Goal: Task Accomplishment & Management: Use online tool/utility

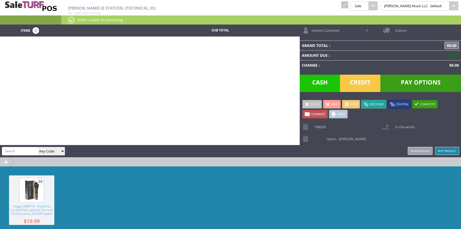
click at [348, 3] on link at bounding box center [344, 4] width 7 height 7
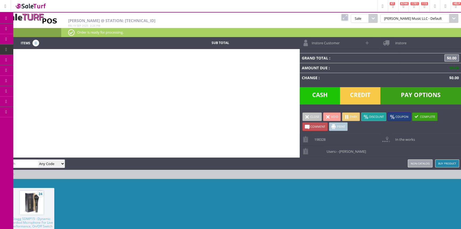
click at [50, 30] on link "Products" at bounding box center [41, 29] width 56 height 11
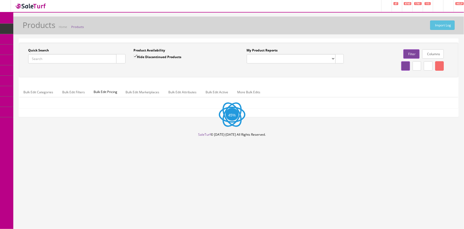
click at [67, 57] on input "Quick Search" at bounding box center [72, 58] width 88 height 9
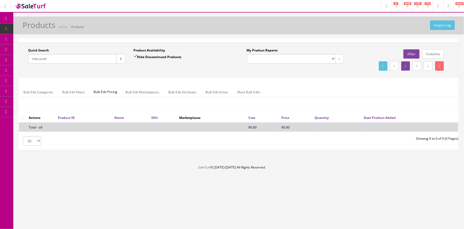
type input "mtb-uvnkl"
click at [134, 56] on input "Hide Discontinued Products" at bounding box center [135, 56] width 3 height 3
checkbox input "false"
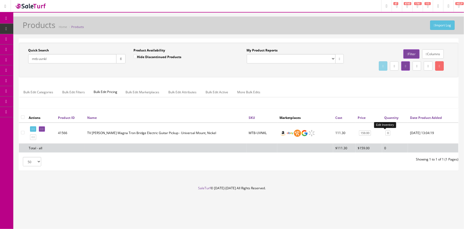
click at [386, 133] on link "0" at bounding box center [388, 133] width 5 height 6
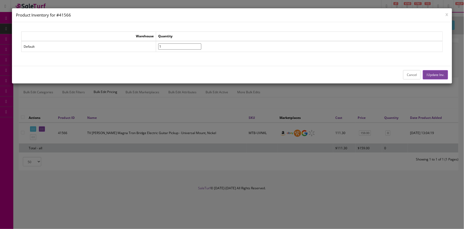
type input"] "1"
click at [201, 44] on input"] "1" at bounding box center [179, 46] width 43 height 6
click at [441, 76] on button "Update Inv." at bounding box center [435, 74] width 25 height 9
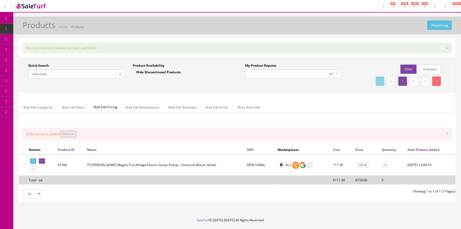
drag, startPoint x: 73, startPoint y: 132, endPoint x: 70, endPoint y: 105, distance: 27.6
click at [73, 131] on button "Refresh" at bounding box center [68, 134] width 16 height 6
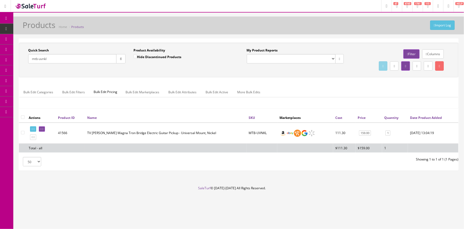
click at [58, 58] on input "mtb-uvnkl" at bounding box center [72, 58] width 88 height 9
type input "m"
type input "ftb-uvgld"
click at [385, 132] on link "0" at bounding box center [387, 133] width 5 height 6
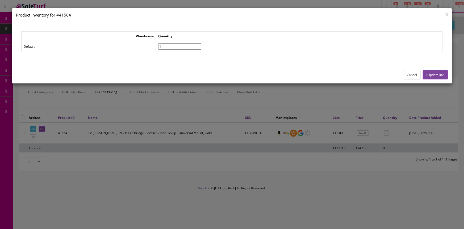
type input"] "1"
click at [201, 44] on input"] "1" at bounding box center [179, 46] width 43 height 6
click at [442, 73] on button "Update Inv." at bounding box center [435, 74] width 25 height 9
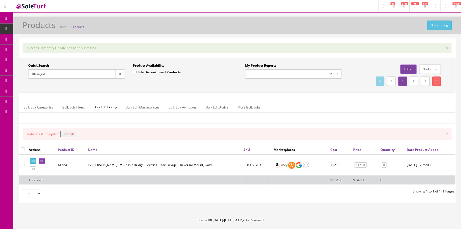
click at [74, 133] on button "Refresh" at bounding box center [68, 134] width 16 height 6
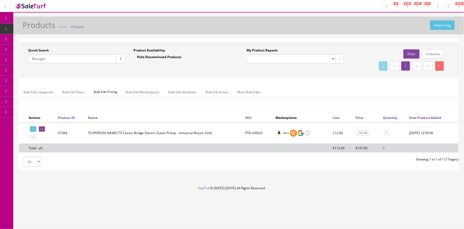
click at [49, 57] on input "ftb-uvgld" at bounding box center [72, 58] width 88 height 9
type input "f"
type input "ftn-uvgld"
click at [384, 131] on link "0" at bounding box center [386, 133] width 5 height 6
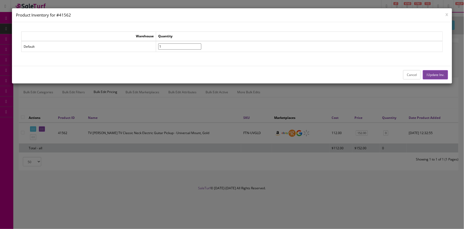
type input"] "1"
click at [201, 44] on input"] "1" at bounding box center [179, 46] width 43 height 6
click at [439, 75] on button "Update Inv." at bounding box center [435, 74] width 25 height 9
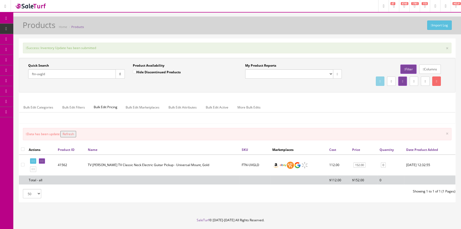
click at [70, 133] on button "Refresh" at bounding box center [68, 134] width 16 height 6
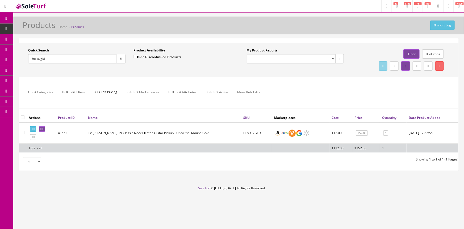
click at [55, 59] on input "ftn-uvgld" at bounding box center [72, 58] width 88 height 9
type input "f"
type input "ptn-uvgld"
click at [385, 134] on link "0" at bounding box center [387, 133] width 5 height 6
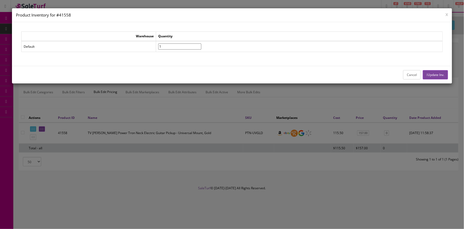
click at [201, 44] on input"] "1" at bounding box center [179, 46] width 43 height 6
type input"] "2"
click at [201, 44] on input"] "2" at bounding box center [179, 46] width 43 height 6
click at [436, 73] on button "Update Inv." at bounding box center [435, 74] width 25 height 9
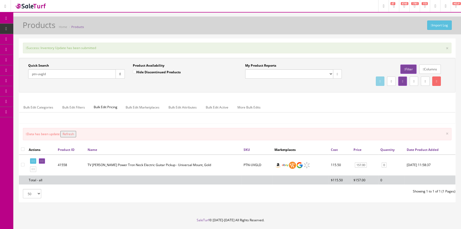
click at [75, 134] on button "Refresh" at bounding box center [68, 134] width 16 height 6
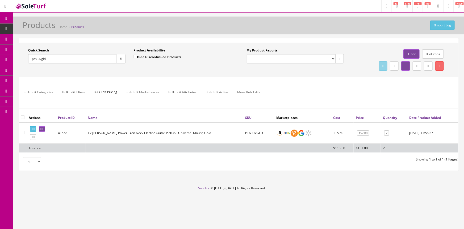
click at [36, 59] on input "ptn-uvgld" at bounding box center [72, 58] width 88 height 9
type input "ptb-uvgld"
click at [385, 133] on link "0" at bounding box center [387, 133] width 5 height 6
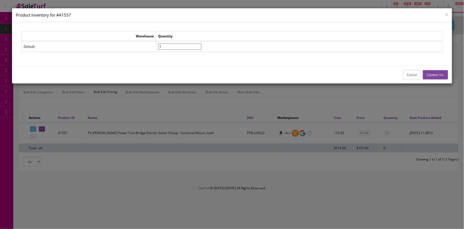
click at [201, 44] on input"] "1" at bounding box center [179, 46] width 43 height 6
type input"] "2"
click at [201, 44] on input"] "2" at bounding box center [179, 46] width 43 height 6
click at [431, 74] on button "Update Inv." at bounding box center [435, 74] width 25 height 9
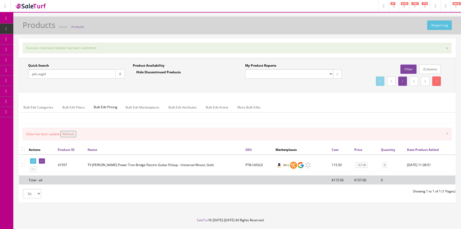
click at [75, 131] on button "Refresh" at bounding box center [68, 134] width 16 height 6
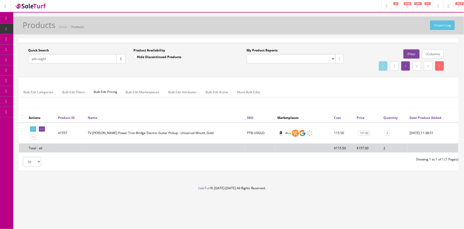
click at [47, 58] on input "ptb-uvgld" at bounding box center [72, 58] width 88 height 9
click at [42, 57] on input "ptb-uvgld" at bounding box center [72, 58] width 88 height 9
click at [51, 57] on input "ptb-uvgld" at bounding box center [72, 58] width 88 height 9
type input "p"
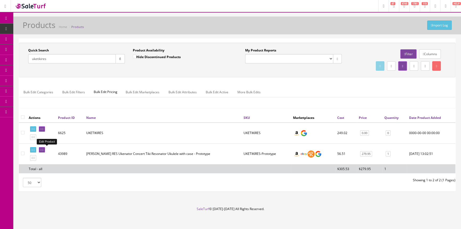
type input "uketikires"
click at [42, 149] on icon at bounding box center [40, 149] width 1 height 3
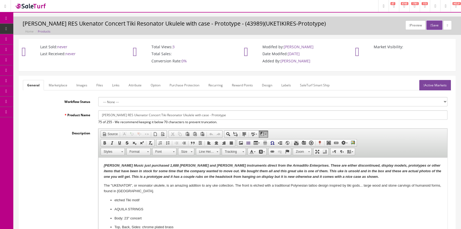
click at [284, 83] on link "Labels" at bounding box center [286, 85] width 18 height 10
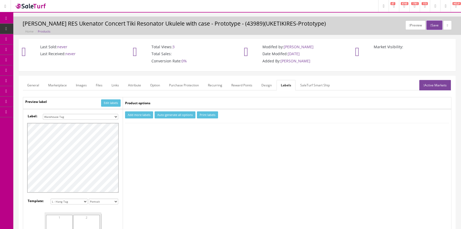
click at [109, 115] on select "Small Label 2 x 1 Label Shoe label 100 barcodes Dymo Label 2 X 1 Sticker Labels…" at bounding box center [80, 117] width 75 height 6
select select "16"
click at [43, 114] on select "Small Label 2 x 1 Label Shoe label 100 barcodes Dymo Label 2 X 1 Sticker Labels…" at bounding box center [80, 117] width 75 height 6
click at [144, 114] on button "Add more labels" at bounding box center [139, 114] width 28 height 7
type input "1"
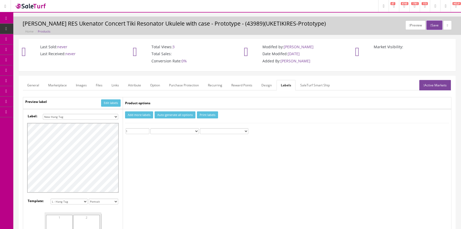
click at [147, 129] on input "1" at bounding box center [138, 131] width 24 height 6
click at [211, 115] on button "Print labels" at bounding box center [207, 114] width 21 height 7
click at [50, 51] on span "POS Console" at bounding box center [41, 49] width 19 height 5
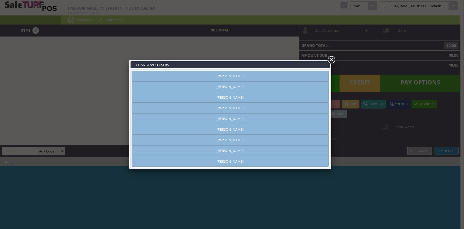
type input "[PERSON_NAME]"
click at [228, 77] on link "[PERSON_NAME]" at bounding box center [230, 76] width 197 height 11
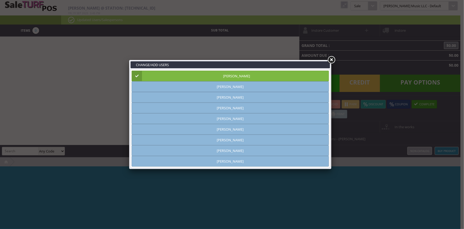
click at [333, 60] on link at bounding box center [332, 60] width 10 height 10
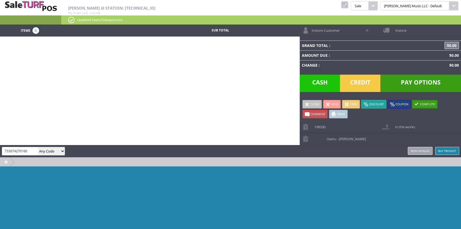
type input "733074270160"
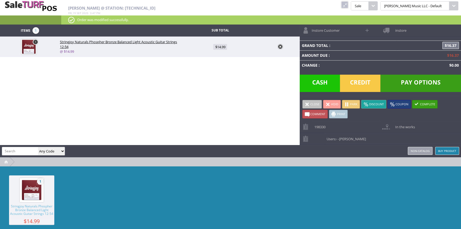
click at [359, 79] on span "Credit" at bounding box center [360, 83] width 40 height 17
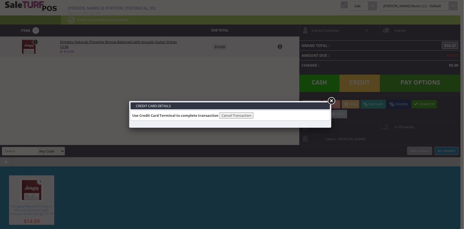
click at [331, 100] on link at bounding box center [332, 101] width 10 height 10
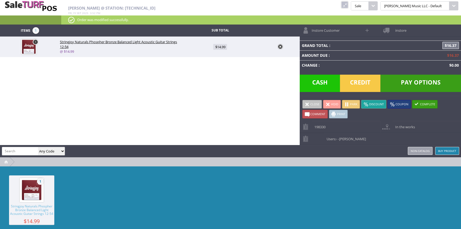
click at [348, 4] on link at bounding box center [344, 4] width 7 height 7
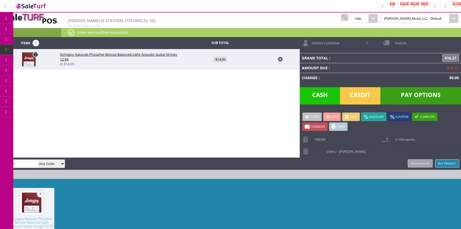
click at [348, 19] on link at bounding box center [344, 17] width 7 height 7
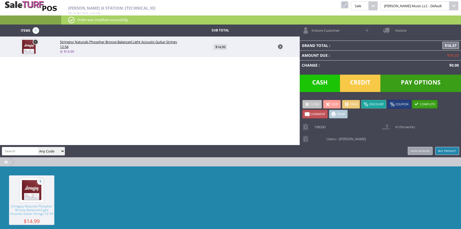
click at [348, 5] on link at bounding box center [344, 4] width 7 height 7
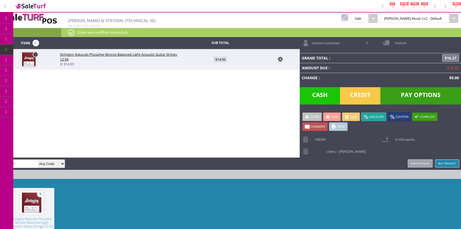
click at [44, 27] on span "Products" at bounding box center [39, 28] width 14 height 5
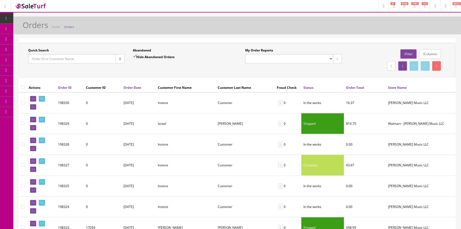
click at [76, 59] on input "Quick Search" at bounding box center [72, 58] width 88 height 9
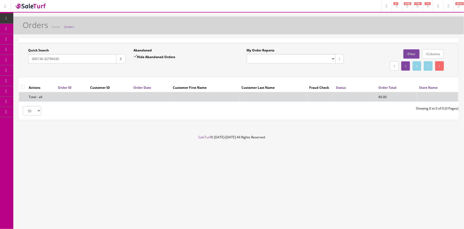
click at [29, 59] on input "000136-32796430" at bounding box center [72, 58] width 88 height 9
drag, startPoint x: 67, startPoint y: 59, endPoint x: 19, endPoint y: 65, distance: 48.2
click at [18, 66] on div "Quick Search 2000136-32796430 Date From Abandoned Hide Abandoned Orders Date To…" at bounding box center [238, 81] width 451 height 86
type input "m"
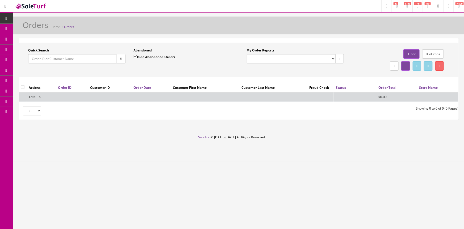
click at [42, 60] on input "Quick Search" at bounding box center [72, 58] width 88 height 9
paste input "198277"
type input "198277"
click at [123, 59] on button "button" at bounding box center [120, 58] width 9 height 9
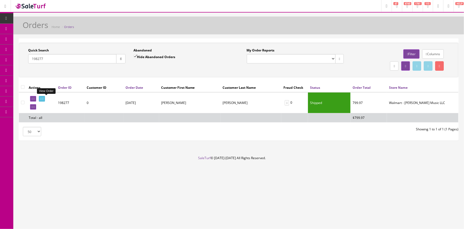
click at [42, 98] on icon at bounding box center [40, 98] width 1 height 3
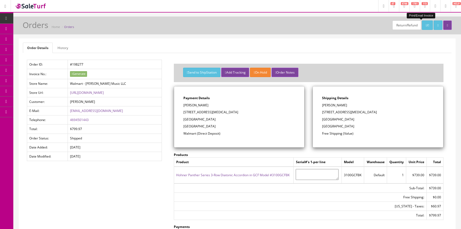
click at [425, 25] on icon at bounding box center [425, 25] width 1 height 3
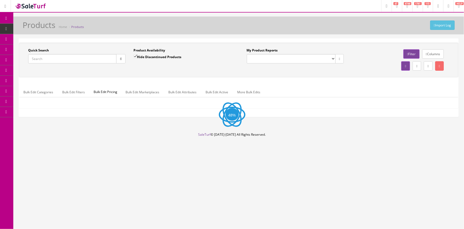
click at [71, 59] on input "Quick Search" at bounding box center [72, 58] width 88 height 9
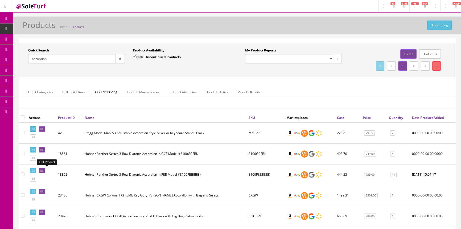
type input "accordion"
click at [42, 169] on icon at bounding box center [40, 170] width 1 height 3
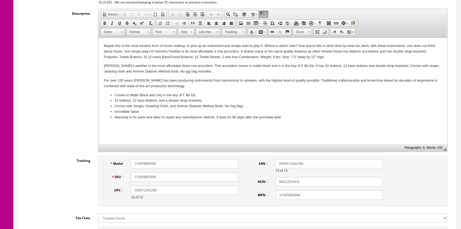
scroll to position [160, 0]
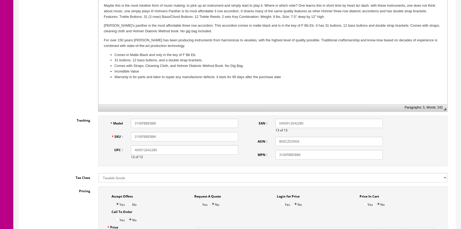
drag, startPoint x: 135, startPoint y: 136, endPoint x: 161, endPoint y: 140, distance: 26.9
click at [161, 140] on input "3100FBBEBBK" at bounding box center [184, 136] width 107 height 9
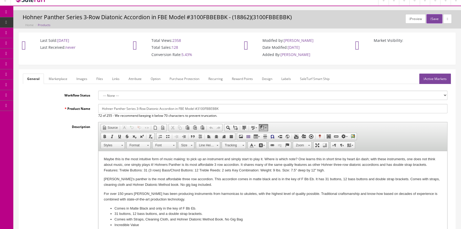
scroll to position [0, 0]
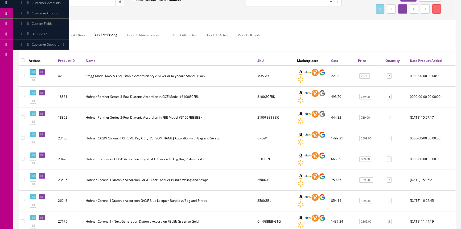
scroll to position [48, 0]
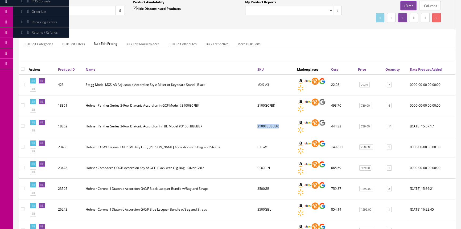
drag, startPoint x: 258, startPoint y: 125, endPoint x: 280, endPoint y: 129, distance: 22.7
click at [280, 129] on td "3100FBBEBBK" at bounding box center [275, 126] width 40 height 21
copy td "3100FBBEBBK"
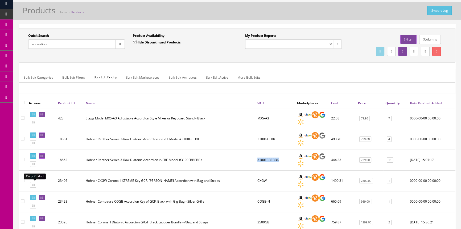
scroll to position [0, 0]
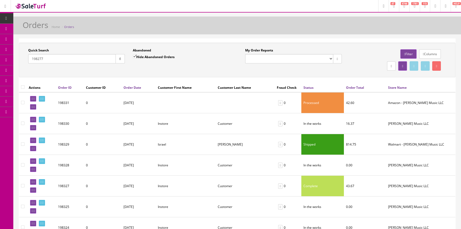
click at [120, 60] on icon "button" at bounding box center [120, 58] width 2 height 3
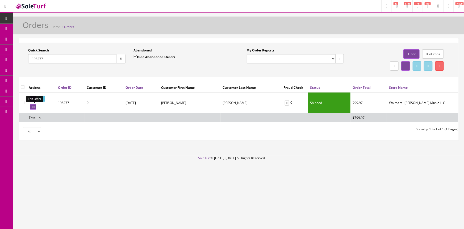
click at [32, 106] on icon at bounding box center [32, 106] width 1 height 3
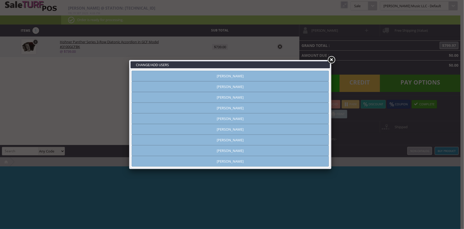
type input "[PERSON_NAME]"
click at [332, 60] on link at bounding box center [332, 60] width 10 height 10
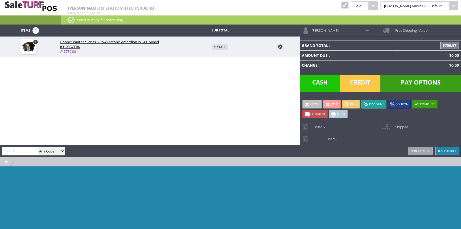
paste input "3100FBBEBBK"
type input "3100FBBEBBK"
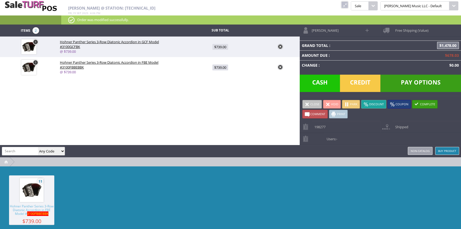
click at [281, 46] on link at bounding box center [280, 46] width 5 height 5
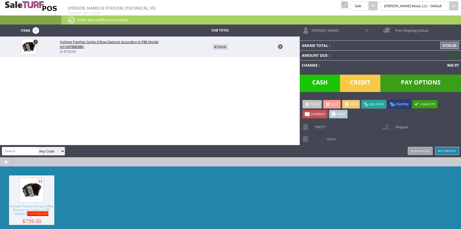
click at [314, 113] on span "Comment" at bounding box center [317, 114] width 15 height 4
type textarea """"
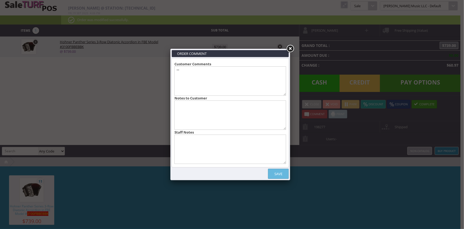
click at [236, 154] on textarea at bounding box center [231, 148] width 112 height 29
type textarea "he called before it left and said the add on Walmart had the key Fbe and rang u…"
click at [279, 171] on link "Save" at bounding box center [278, 173] width 21 height 10
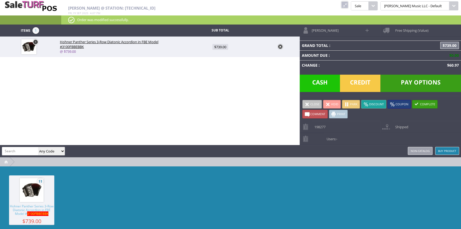
click at [305, 102] on span at bounding box center [307, 104] width 5 height 5
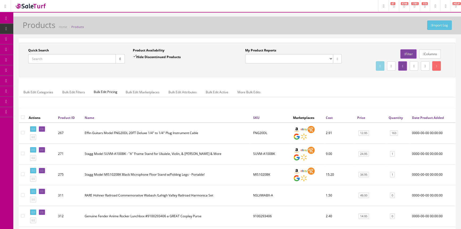
click at [77, 58] on input "Quick Search" at bounding box center [72, 58] width 88 height 9
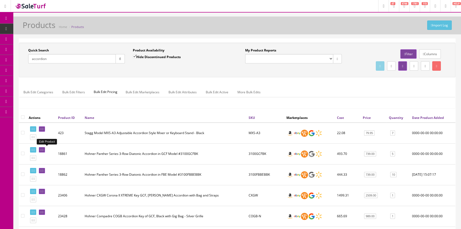
type input "accordion"
click at [43, 148] on link at bounding box center [42, 150] width 6 height 6
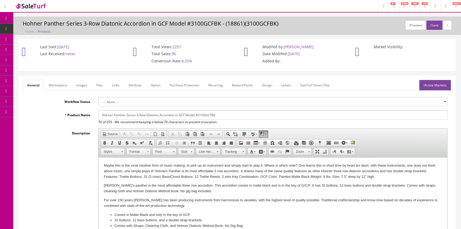
click at [7, 16] on link "Dashboard" at bounding box center [6, 18] width 13 height 10
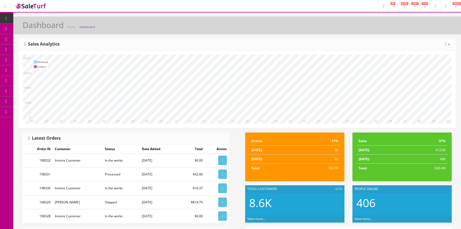
click at [41, 59] on span "Order List" at bounding box center [39, 59] width 15 height 5
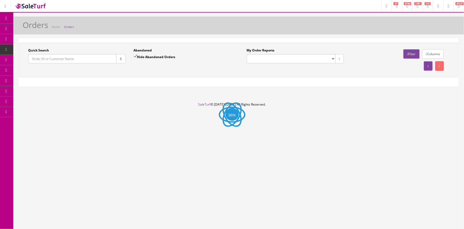
click at [41, 59] on input "Quick Search" at bounding box center [72, 58] width 88 height 9
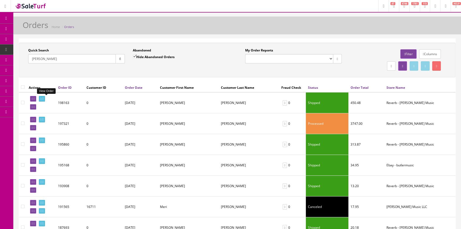
type input "[PERSON_NAME]"
click at [42, 99] on icon at bounding box center [40, 98] width 1 height 3
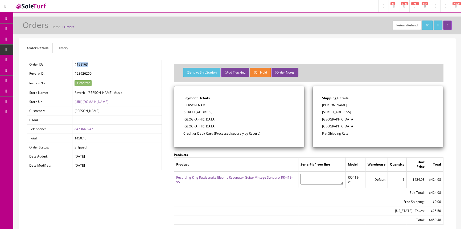
drag, startPoint x: 88, startPoint y: 64, endPoint x: 106, endPoint y: 66, distance: 19.1
click at [106, 66] on td "#198163" at bounding box center [116, 64] width 89 height 9
copy td "198163"
click at [425, 25] on icon at bounding box center [425, 25] width 1 height 3
click at [39, 57] on link "Order List" at bounding box center [41, 60] width 56 height 10
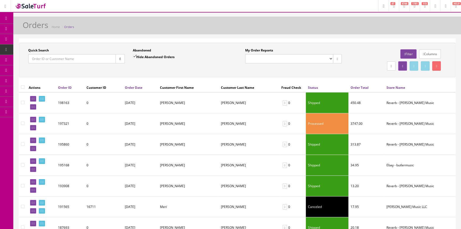
click at [49, 50] on span "POS Console" at bounding box center [41, 49] width 19 height 5
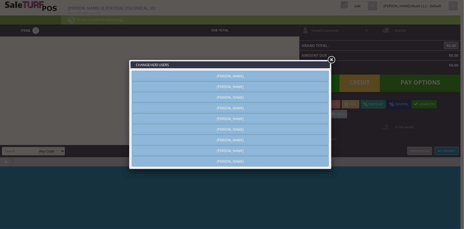
type input "[PERSON_NAME]"
click at [331, 60] on link at bounding box center [332, 60] width 10 height 10
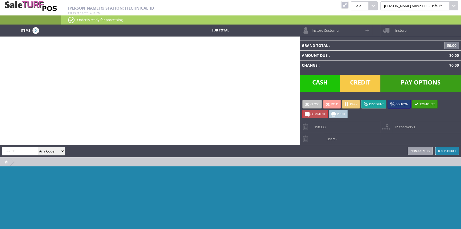
click at [406, 125] on span "In the works" at bounding box center [403, 125] width 22 height 8
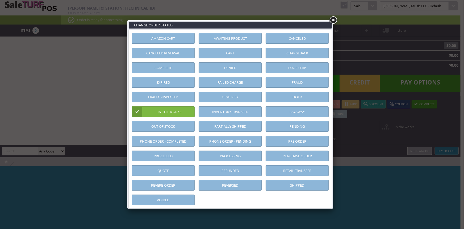
click at [332, 20] on link at bounding box center [334, 20] width 10 height 10
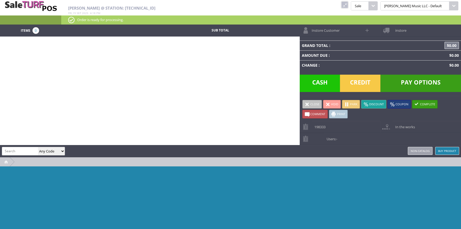
click at [325, 126] on span "198333" at bounding box center [319, 125] width 14 height 8
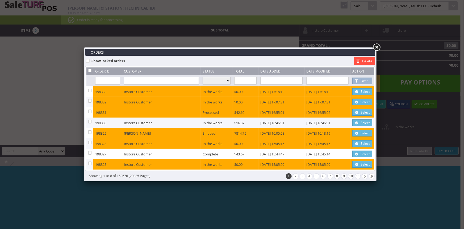
click at [357, 122] on span at bounding box center [356, 123] width 5 height 6
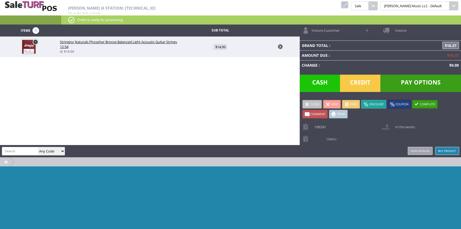
click at [354, 137] on link "Users: -" at bounding box center [380, 139] width 161 height 12
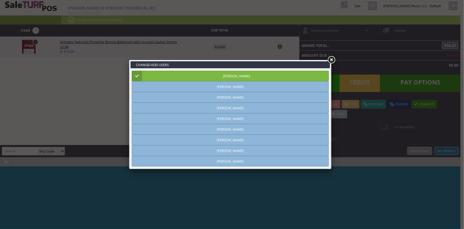
click at [271, 76] on link "[PERSON_NAME]" at bounding box center [230, 76] width 197 height 11
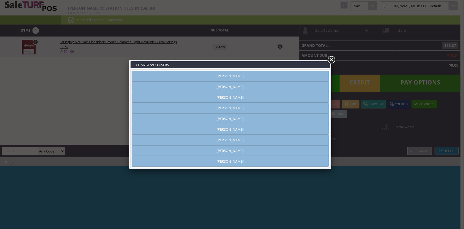
click at [333, 60] on link at bounding box center [332, 60] width 10 height 10
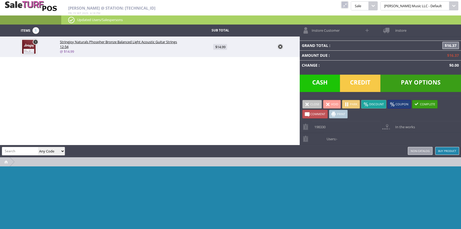
click at [345, 135] on link "Users: -" at bounding box center [380, 139] width 161 height 12
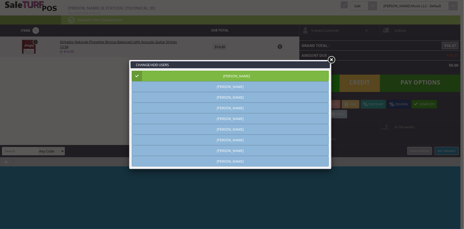
click at [320, 77] on link "[PERSON_NAME]" at bounding box center [230, 76] width 197 height 11
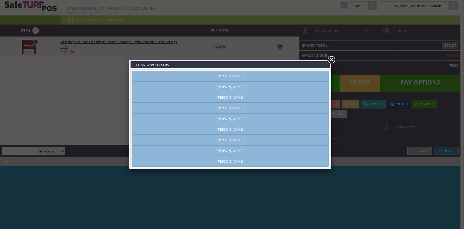
click at [320, 77] on link "[PERSON_NAME]" at bounding box center [230, 76] width 197 height 11
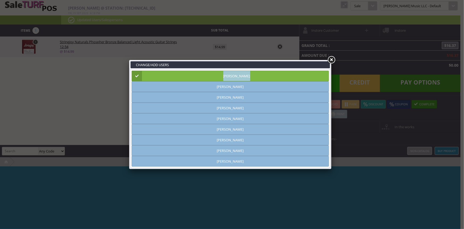
click at [320, 77] on link "[PERSON_NAME]" at bounding box center [230, 76] width 197 height 11
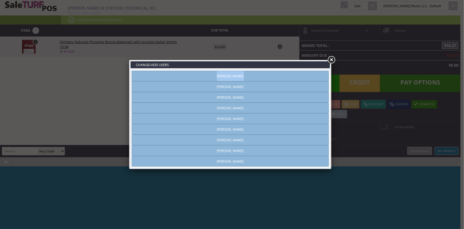
click at [320, 76] on link "[PERSON_NAME]" at bounding box center [230, 76] width 197 height 11
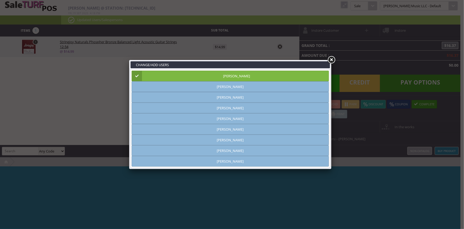
click at [332, 57] on link at bounding box center [332, 60] width 10 height 10
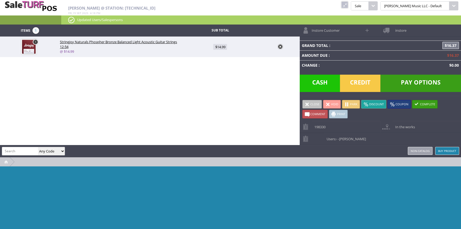
click at [363, 80] on span "Credit" at bounding box center [360, 83] width 40 height 17
click at [357, 78] on span "Credit" at bounding box center [360, 83] width 40 height 17
click at [363, 78] on span "Credit" at bounding box center [360, 83] width 40 height 17
click at [416, 79] on span "Pay Options" at bounding box center [420, 83] width 81 height 17
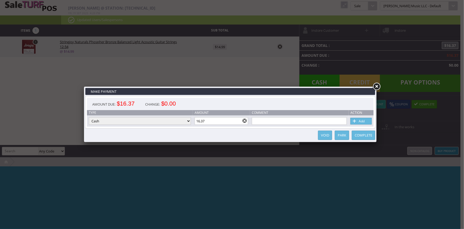
click at [170, 121] on select "Cash Credit Card Cheque or Money Order" at bounding box center [140, 120] width 102 height 7
select select "credit_card"
click at [89, 117] on select "Cash Credit Card Cheque or Money Order" at bounding box center [140, 120] width 102 height 7
click at [359, 119] on link "Add" at bounding box center [361, 121] width 21 height 7
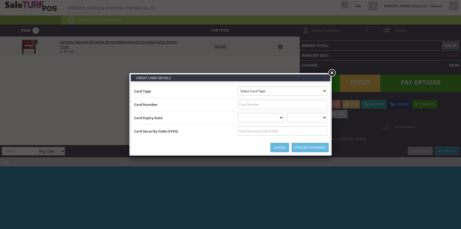
type input "B4147099859097352^SNOW/PATRICIA ^290720100000000002423236890200041"
select select "VISA"
type input "4147099859097352"
select select "07"
select select "2029"
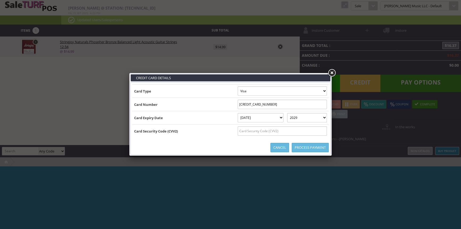
type input "B4147099859097352^SNOW/PATRICIA ^2907201000000000024232368902000414709985909735…"
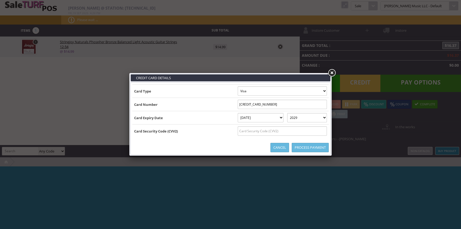
click at [314, 133] on input "text" at bounding box center [282, 130] width 89 height 9
type input "454"
click at [324, 147] on link "Process Payment" at bounding box center [310, 147] width 37 height 9
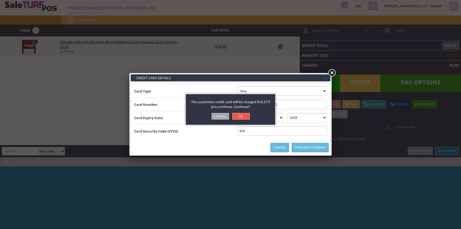
click at [245, 117] on link "OK" at bounding box center [240, 116] width 17 height 6
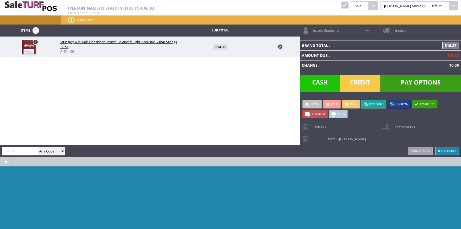
type input "0"
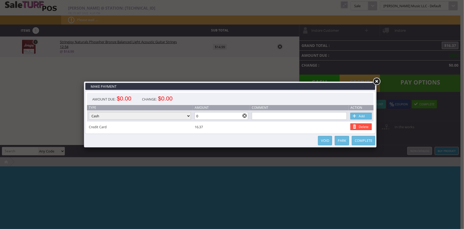
click at [361, 140] on link "Complete" at bounding box center [363, 140] width 23 height 9
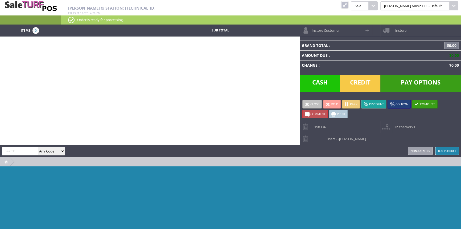
click at [348, 7] on link at bounding box center [344, 4] width 7 height 7
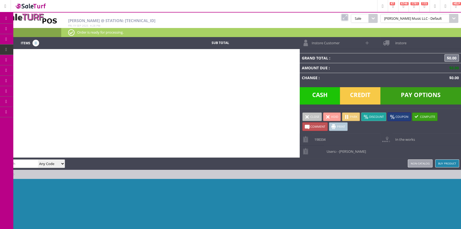
click at [45, 59] on span "Order List" at bounding box center [40, 60] width 16 height 5
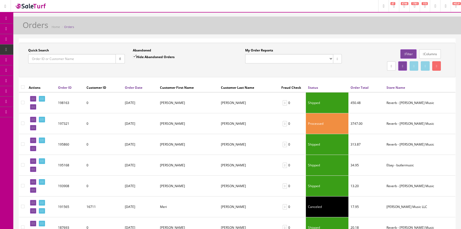
click at [50, 59] on input "Quick Search" at bounding box center [72, 58] width 88 height 9
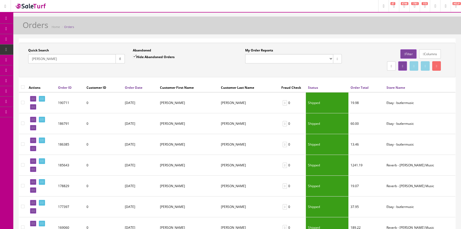
type input "simmons"
click at [45, 48] on span "POS Console" at bounding box center [41, 49] width 19 height 5
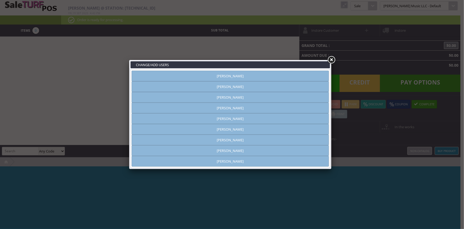
type input "[PERSON_NAME]"
click at [234, 152] on link "Vincent VanBebber" at bounding box center [230, 150] width 197 height 11
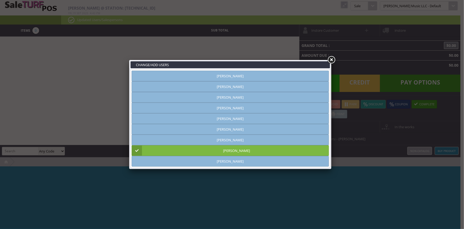
click at [332, 61] on link at bounding box center [332, 60] width 10 height 10
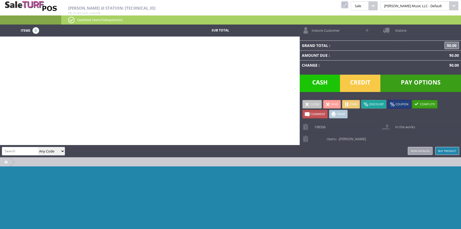
click at [348, 4] on link at bounding box center [344, 4] width 7 height 7
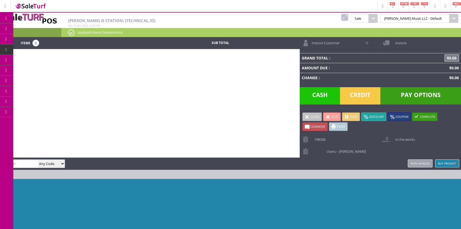
click at [348, 17] on link at bounding box center [344, 17] width 7 height 7
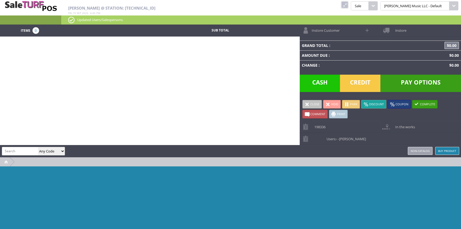
click at [13, 149] on input "search" at bounding box center [20, 151] width 36 height 8
type input "SADREADCEVB-SM2310046"
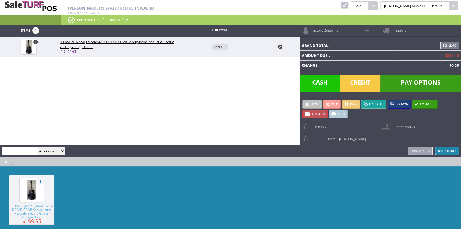
click at [19, 149] on input "search" at bounding box center [20, 151] width 36 height 8
paste input "M196001X"
type input "M196001X"
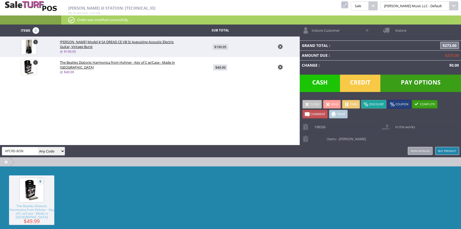
type input "HPCRD-BON"
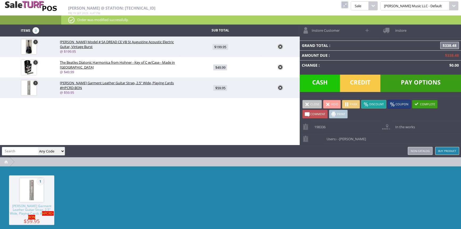
click at [357, 80] on span "Credit" at bounding box center [360, 83] width 40 height 17
click at [434, 80] on span "Pay Options" at bounding box center [420, 83] width 81 height 17
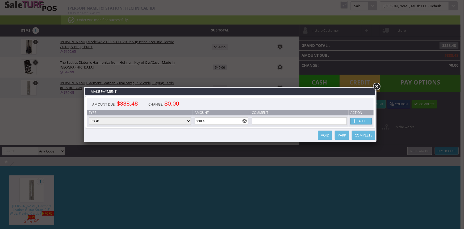
click at [169, 122] on select "Cash Credit Card Cheque or Money Order" at bounding box center [140, 120] width 102 height 7
select select "credit_card"
click at [89, 117] on select "Cash Credit Card Cheque or Money Order" at bounding box center [140, 120] width 102 height 7
click at [365, 121] on link "Add" at bounding box center [361, 121] width 21 height 7
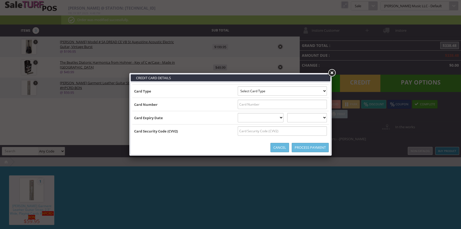
type input "b4510570000466067^fuller/ezekiel d^280120100000005390000004"
select select "VISA"
type input "4510570000466067"
select select "01"
select select "2028"
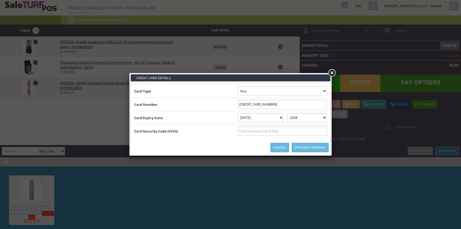
type input "b4510570000466067^fuller/ezekiel d^280120100000005390000004510570000466067=2801…"
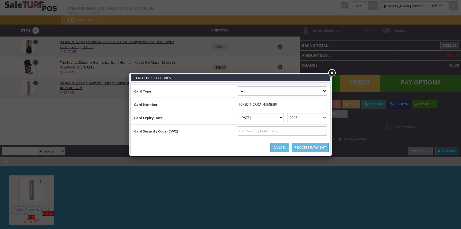
click at [306, 130] on input "text" at bounding box center [282, 130] width 89 height 9
type input "152"
click at [310, 147] on link "Process Payment" at bounding box center [310, 147] width 37 height 9
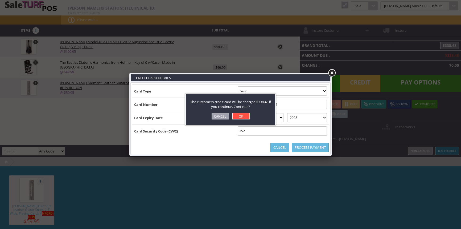
click at [241, 115] on link "OK" at bounding box center [240, 116] width 17 height 6
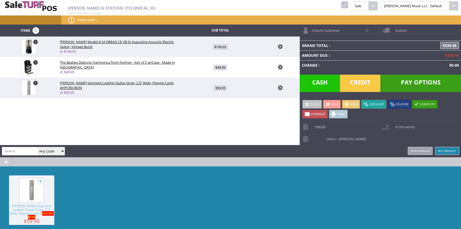
type input "0"
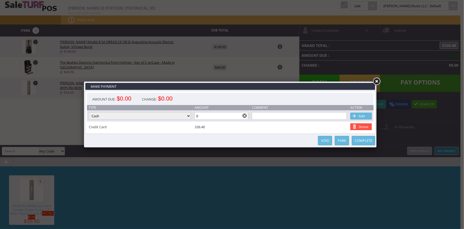
click at [359, 141] on link "Complete" at bounding box center [363, 140] width 23 height 9
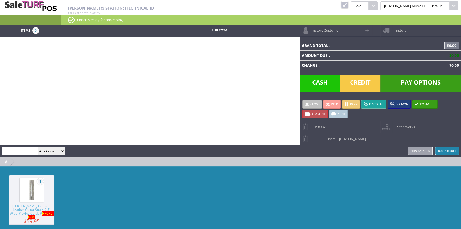
click at [348, 2] on link at bounding box center [344, 4] width 7 height 7
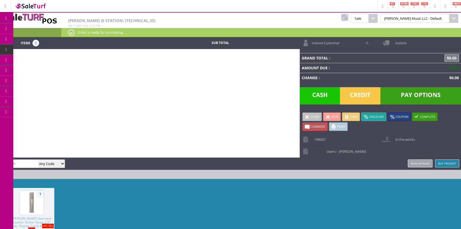
click at [51, 112] on link "Report Builder" at bounding box center [41, 112] width 56 height 11
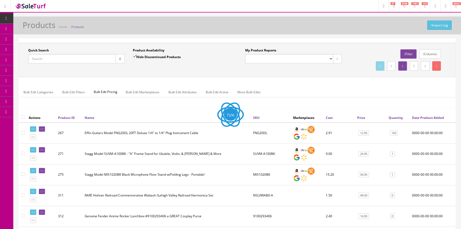
click at [52, 58] on input "Quick Search" at bounding box center [72, 58] width 88 height 9
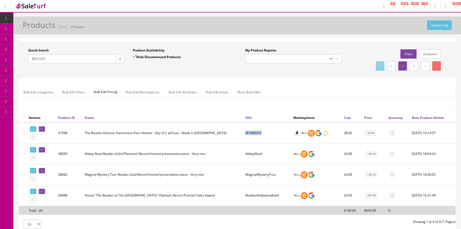
drag, startPoint x: 246, startPoint y: 134, endPoint x: 261, endPoint y: 133, distance: 14.9
click at [261, 133] on td "M196001X" at bounding box center [267, 132] width 48 height 21
copy td "M196001X"
click at [56, 60] on input "BEATLES" at bounding box center [72, 58] width 88 height 9
type input "B"
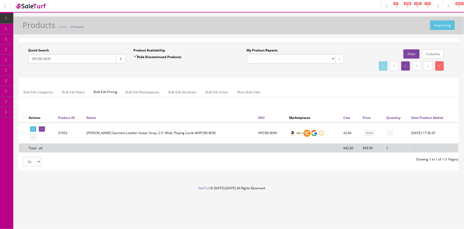
type input "HPCRD-BON"
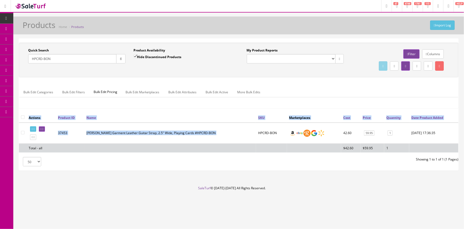
drag, startPoint x: 257, startPoint y: 133, endPoint x: 286, endPoint y: 136, distance: 28.9
click at [286, 136] on div "Actions Product ID Name SKU Marketplaces Cost Price Quantity Date Product Added…" at bounding box center [239, 135] width 440 height 44
click at [250, 93] on link "More Bulk Edits" at bounding box center [249, 92] width 32 height 10
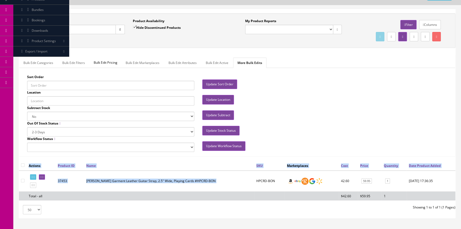
scroll to position [64, 0]
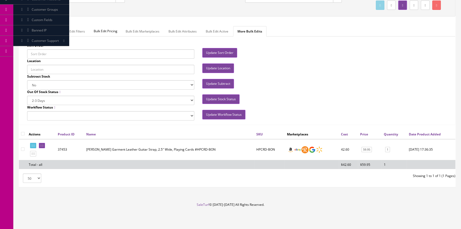
click at [320, 69] on div "Sort Order Update Sort Order Location Update Location Subtract Stock Yes No Upd…" at bounding box center [237, 81] width 444 height 77
click at [315, 69] on div "Sort Order Update Sort Order Location Update Location Subtract Stock Yes No Upd…" at bounding box center [237, 81] width 444 height 77
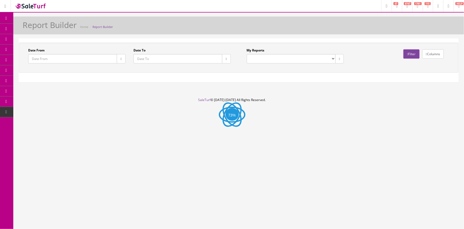
click at [299, 57] on select "Drawer Balancing Report" at bounding box center [291, 58] width 89 height 9
select select "133"
click at [247, 54] on select "Drawer Balancing Report" at bounding box center [291, 58] width 89 height 9
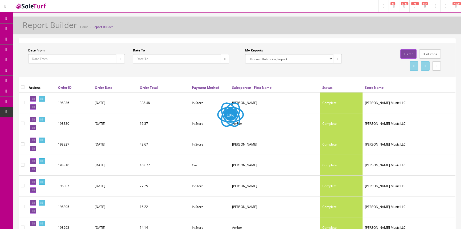
click at [224, 61] on button "button" at bounding box center [225, 58] width 9 height 9
type input "[DATE]"
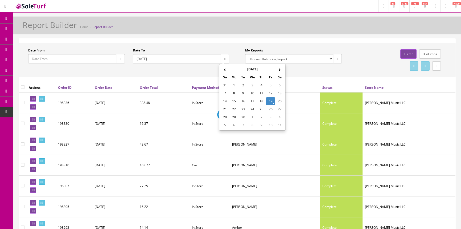
click at [271, 101] on td "19" at bounding box center [270, 101] width 9 height 8
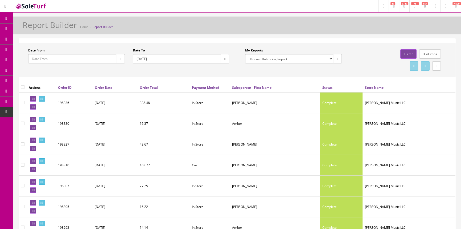
click at [120, 58] on icon "button" at bounding box center [120, 58] width 1 height 3
type input "2025-09-19"
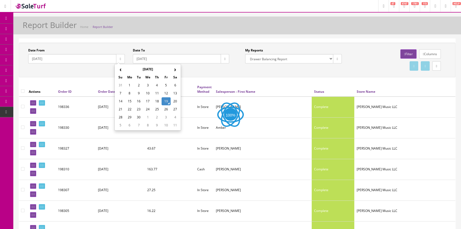
click at [165, 101] on td "19" at bounding box center [166, 101] width 9 height 8
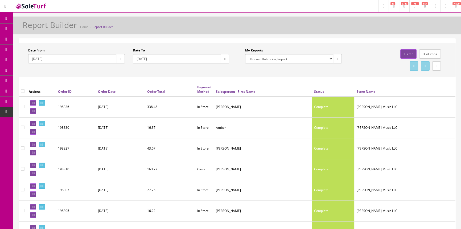
click at [56, 50] on link "POS Console" at bounding box center [41, 49] width 56 height 10
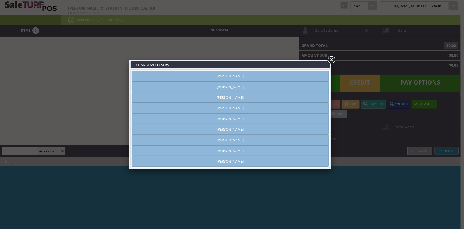
type input "[PERSON_NAME]"
click at [332, 58] on link at bounding box center [332, 60] width 10 height 10
